Goal: Transaction & Acquisition: Purchase product/service

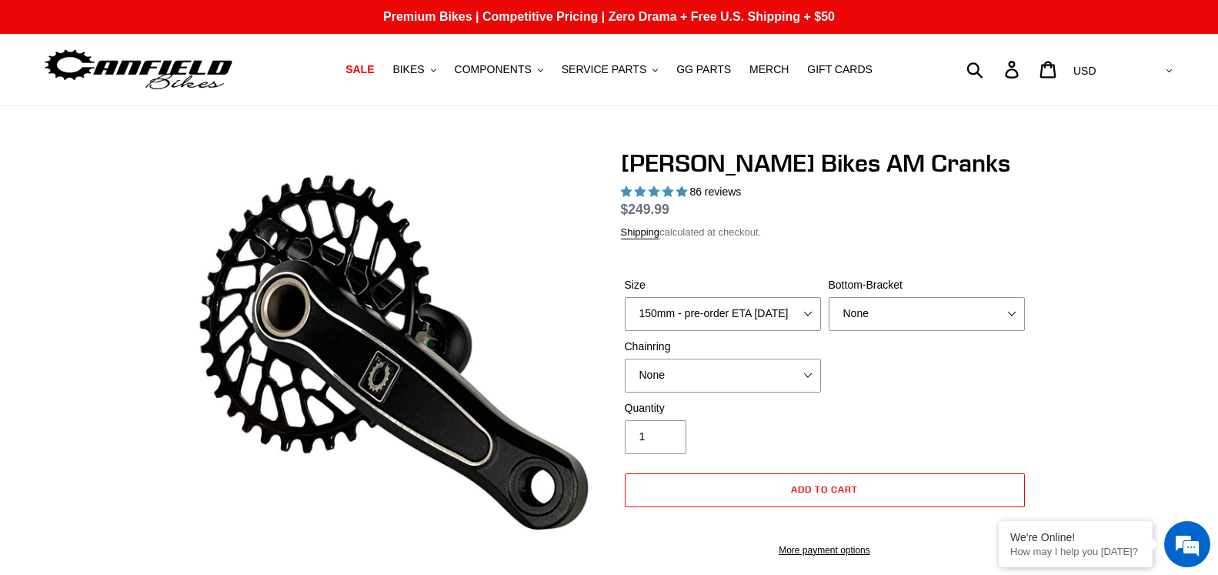
select select "highest-rating"
click at [625, 297] on select "150mm - pre-order ETA 9/30/25 155mm - pre-order ETA 9/30/25 160mm - pre-order E…" at bounding box center [723, 314] width 196 height 34
select select "highest-rating"
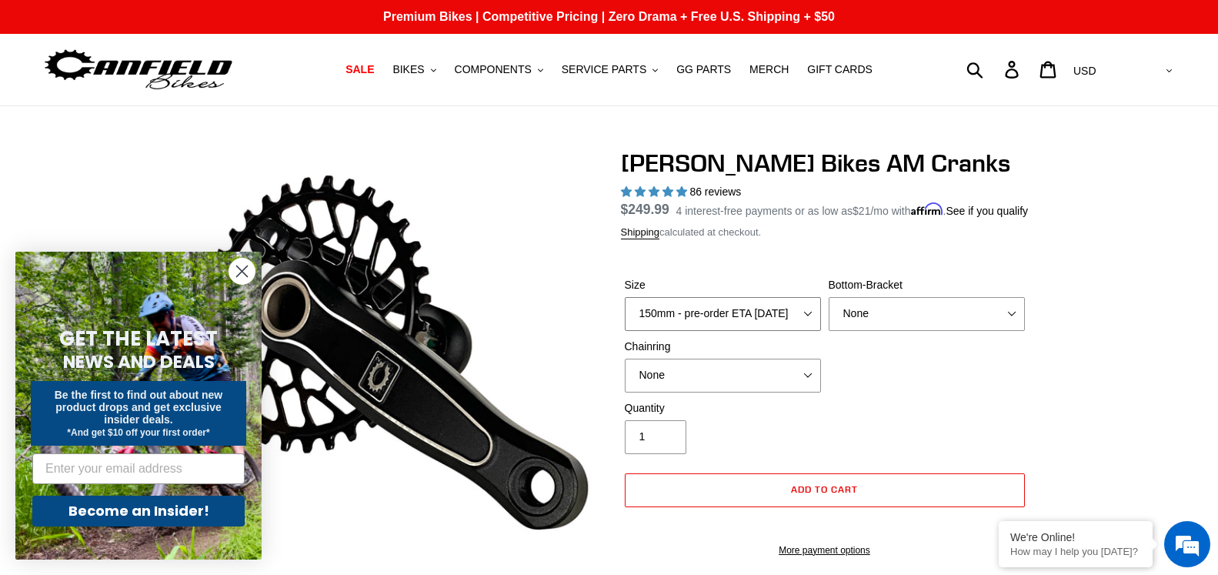
select select "155mm - pre-order ETA [DATE]"
click option "155mm - pre-order ETA [DATE]" at bounding box center [0, 0] width 0 height 0
